Goal: Transaction & Acquisition: Purchase product/service

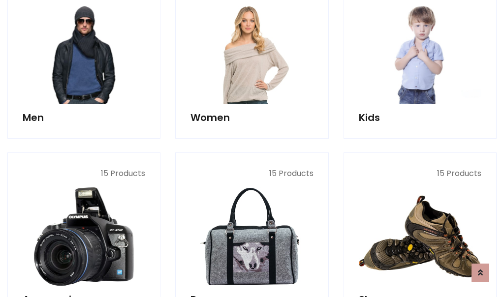
scroll to position [715, 0]
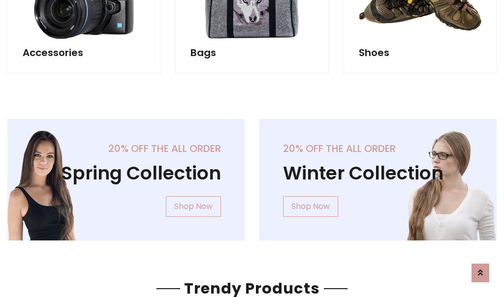
click at [252, 176] on div "20% off the all order Winter Collection Shop Now" at bounding box center [378, 187] width 252 height 137
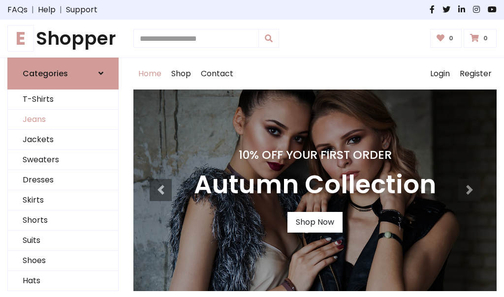
click at [63, 120] on link "Jeans" at bounding box center [63, 120] width 110 height 20
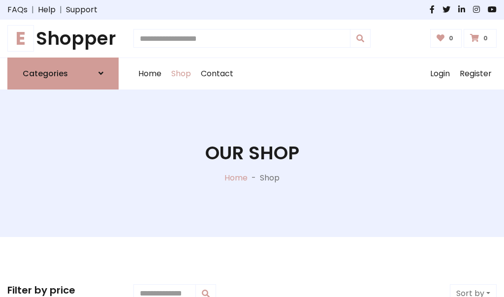
scroll to position [311, 0]
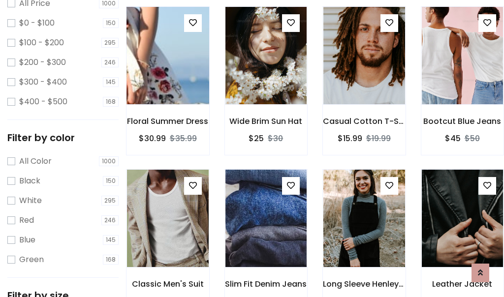
click at [167, 77] on img at bounding box center [168, 55] width 98 height 236
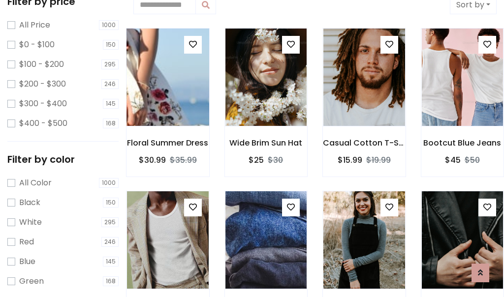
scroll to position [22, 0]
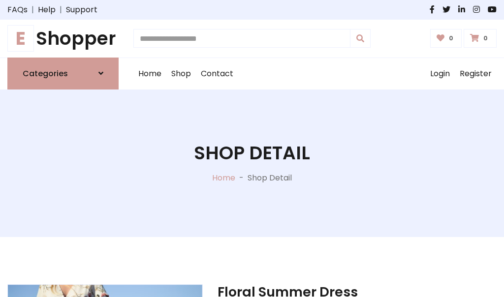
scroll to position [106, 0]
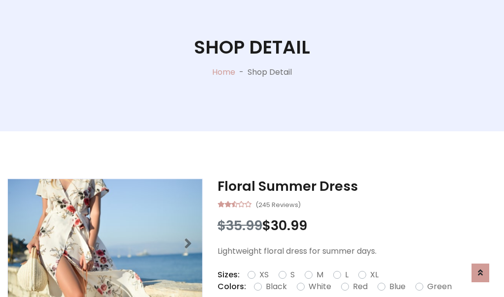
click at [359, 287] on label "Red" at bounding box center [360, 287] width 15 height 12
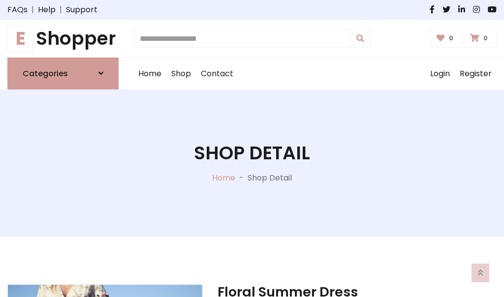
scroll to position [106, 0]
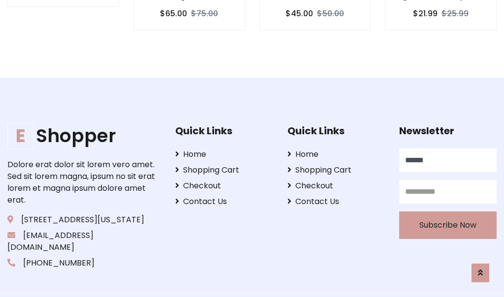
type input "******"
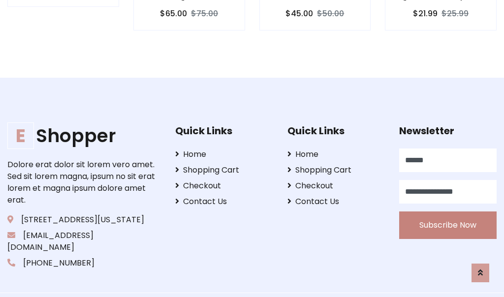
type input "**********"
click at [448, 213] on button "Subscribe Now" at bounding box center [448, 226] width 98 height 28
